Goal: Task Accomplishment & Management: Manage account settings

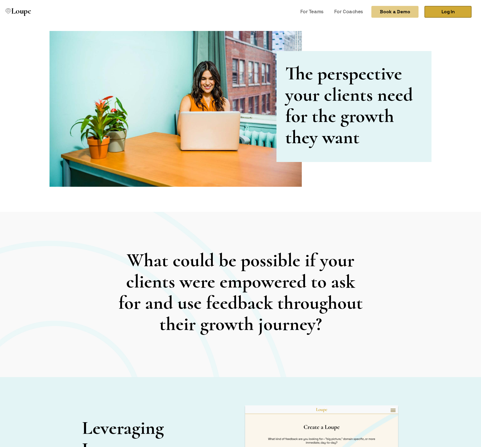
click at [456, 12] on link "Log In" at bounding box center [448, 12] width 47 height 12
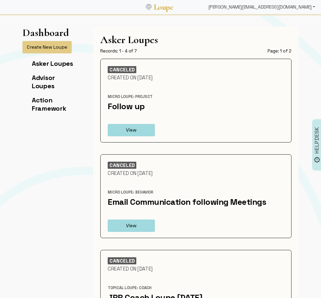
click at [302, 9] on div "[PERSON_NAME][EMAIL_ADDRESS][DOMAIN_NAME]" at bounding box center [261, 7] width 111 height 12
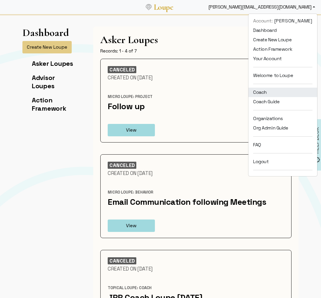
click at [280, 90] on link "Coach" at bounding box center [282, 92] width 69 height 9
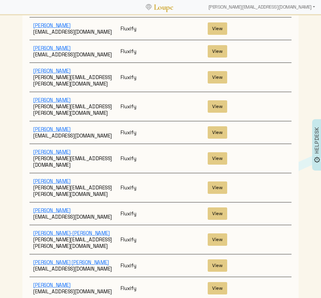
scroll to position [1004, 0]
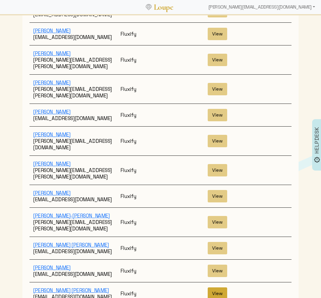
click at [221, 287] on button "View" at bounding box center [217, 293] width 19 height 12
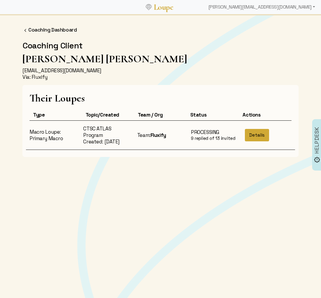
click at [266, 136] on button "Details" at bounding box center [257, 135] width 24 height 12
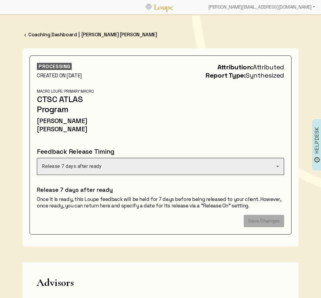
click at [270, 163] on div "Release 7 days after ready" at bounding box center [159, 166] width 234 height 7
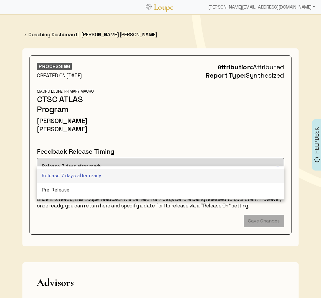
click at [269, 139] on div at bounding box center [160, 149] width 321 height 298
